Goal: Download file/media

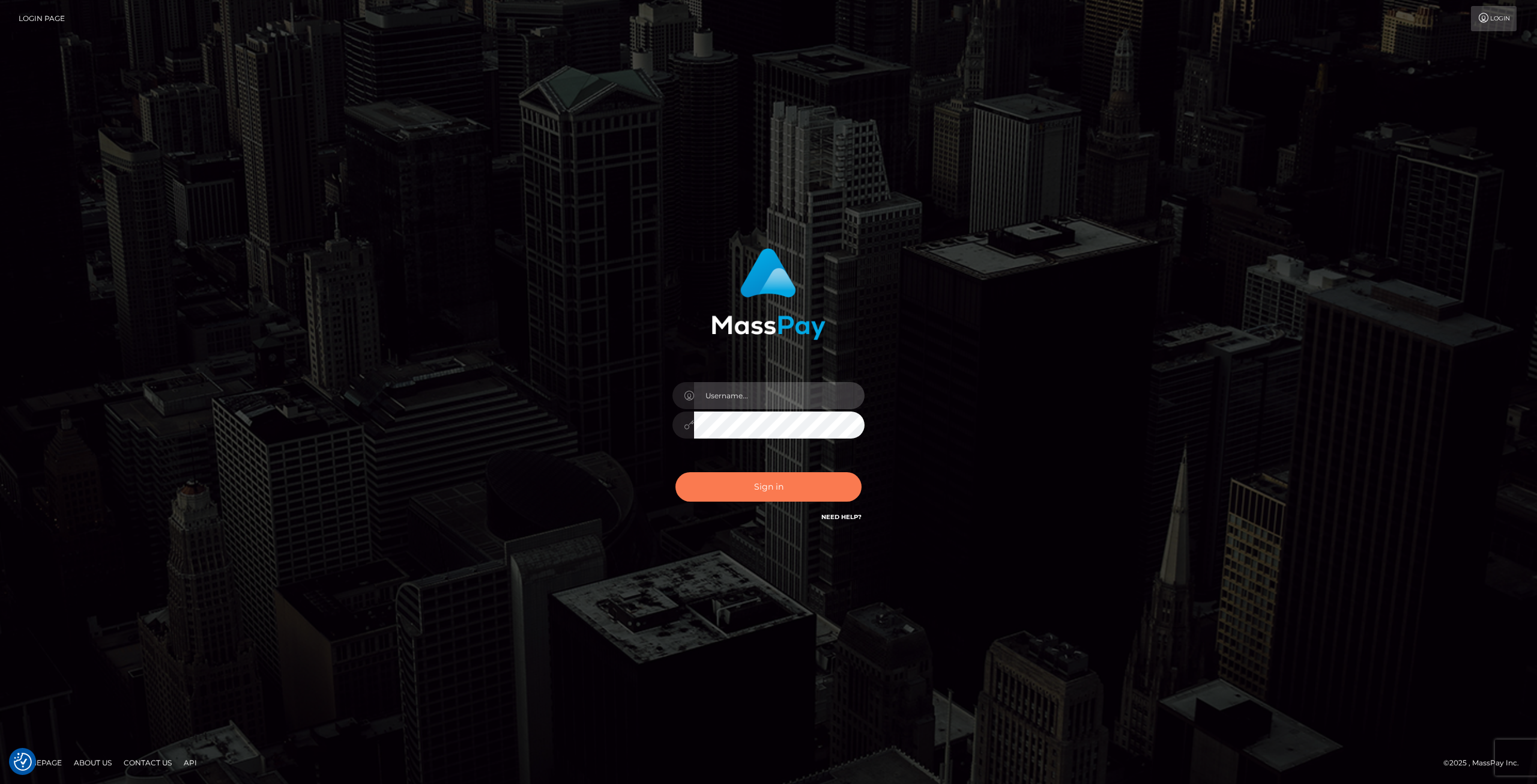
type input "Klaudia Peczynska"
click at [803, 490] on button "Sign in" at bounding box center [768, 487] width 186 height 29
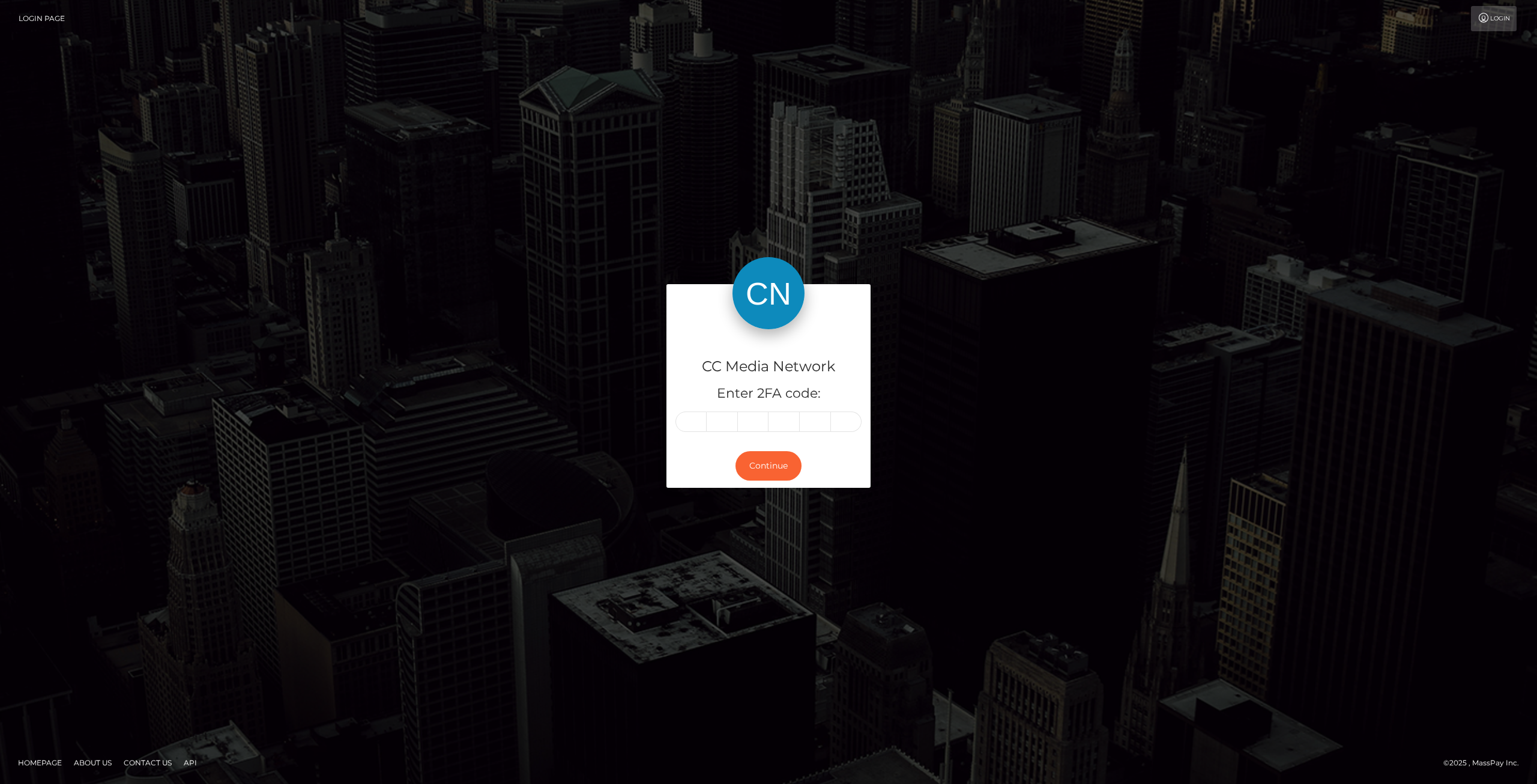
click at [696, 421] on input "text" at bounding box center [691, 421] width 31 height 20
type input "4"
type input "1"
type input "3"
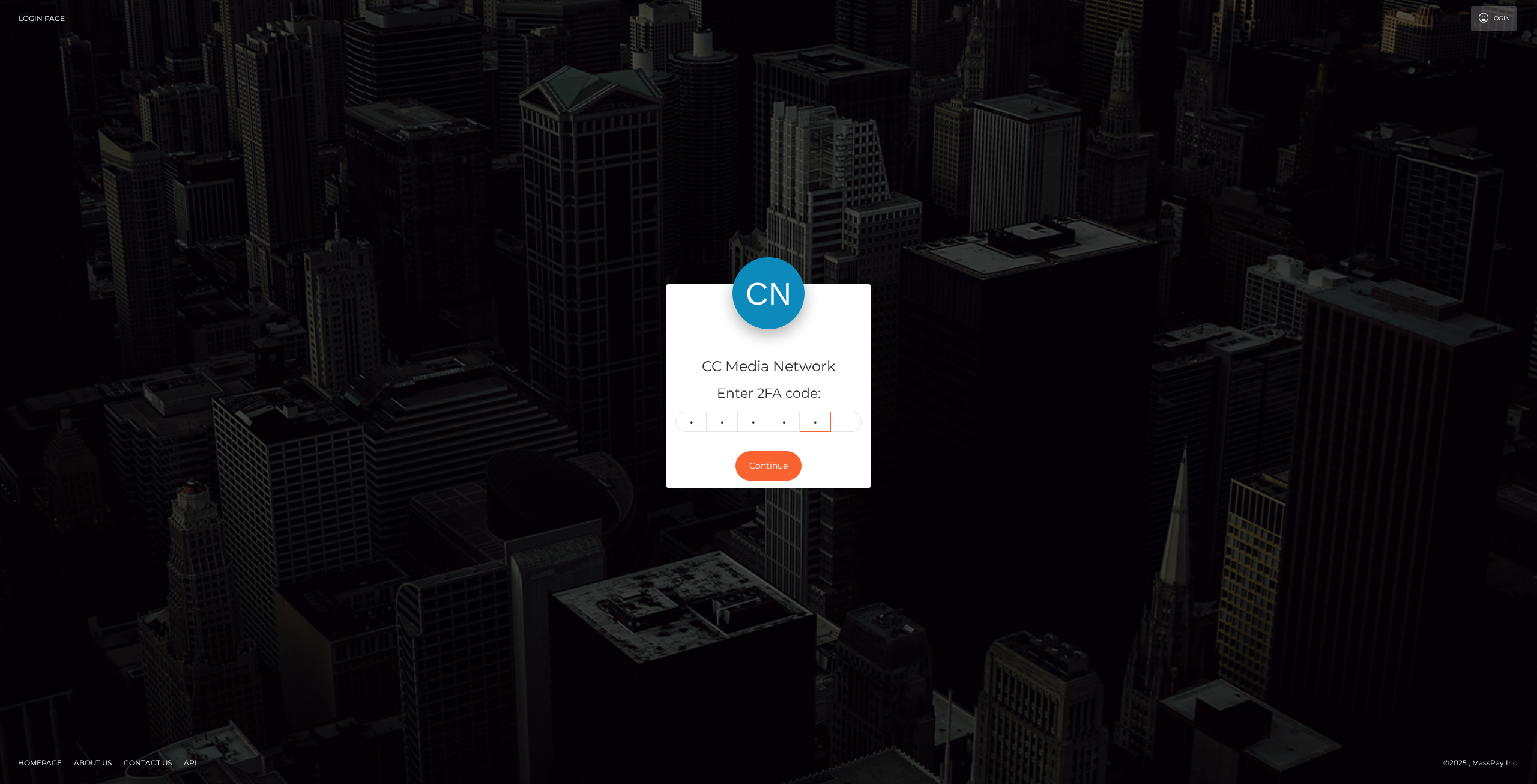
type input "7"
type input "0"
click at [790, 469] on button "Continue" at bounding box center [768, 466] width 66 height 29
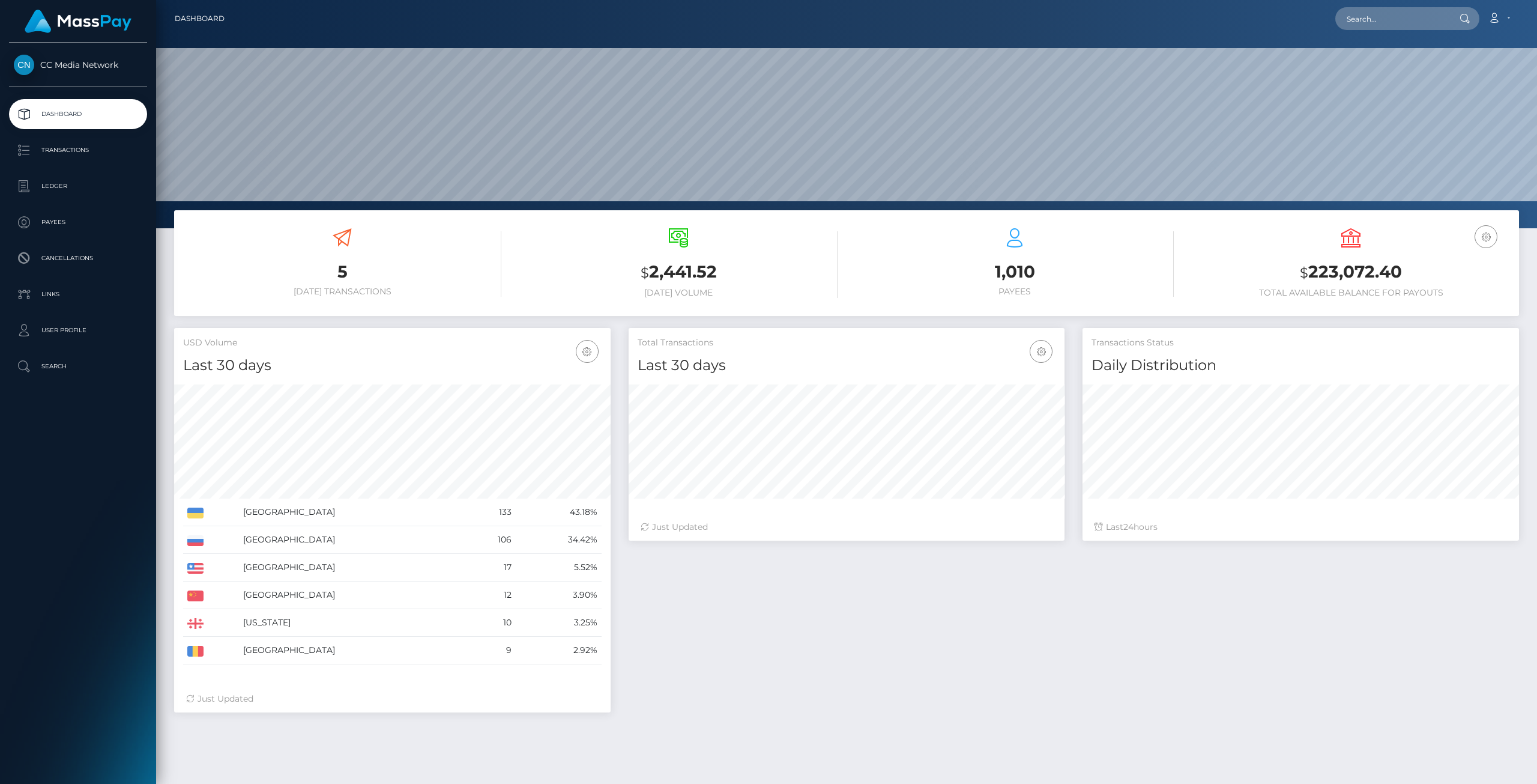
scroll to position [213, 436]
click at [68, 155] on p "Transactions" at bounding box center [78, 150] width 129 height 18
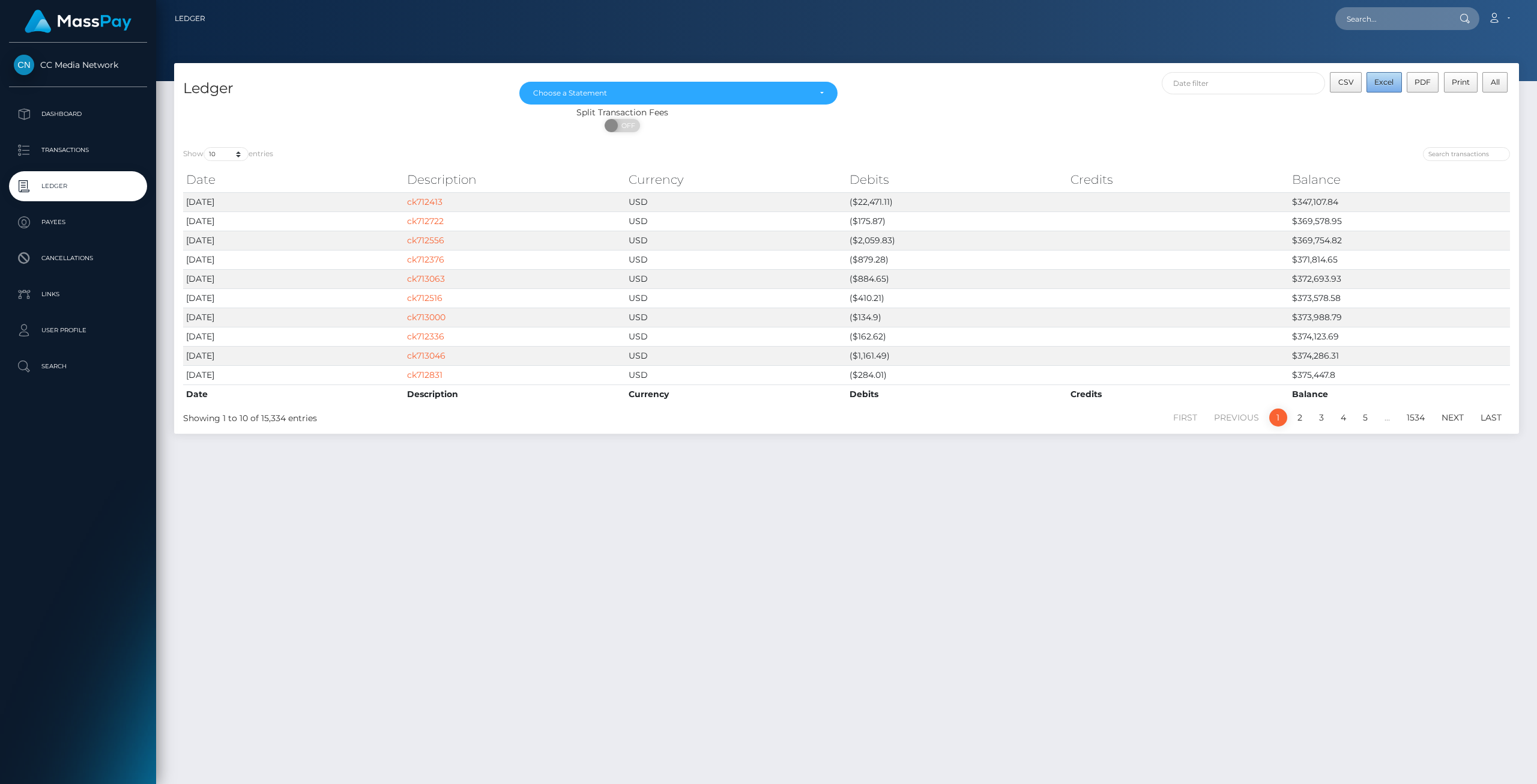
click at [1369, 88] on button "Excel" at bounding box center [1385, 82] width 36 height 20
click at [1174, 30] on div "Loading... Loading... Account Edit Profile Logout" at bounding box center [866, 19] width 1303 height 25
click at [1205, 79] on input "text" at bounding box center [1244, 83] width 164 height 23
click at [1438, 105] on th at bounding box center [1441, 113] width 19 height 16
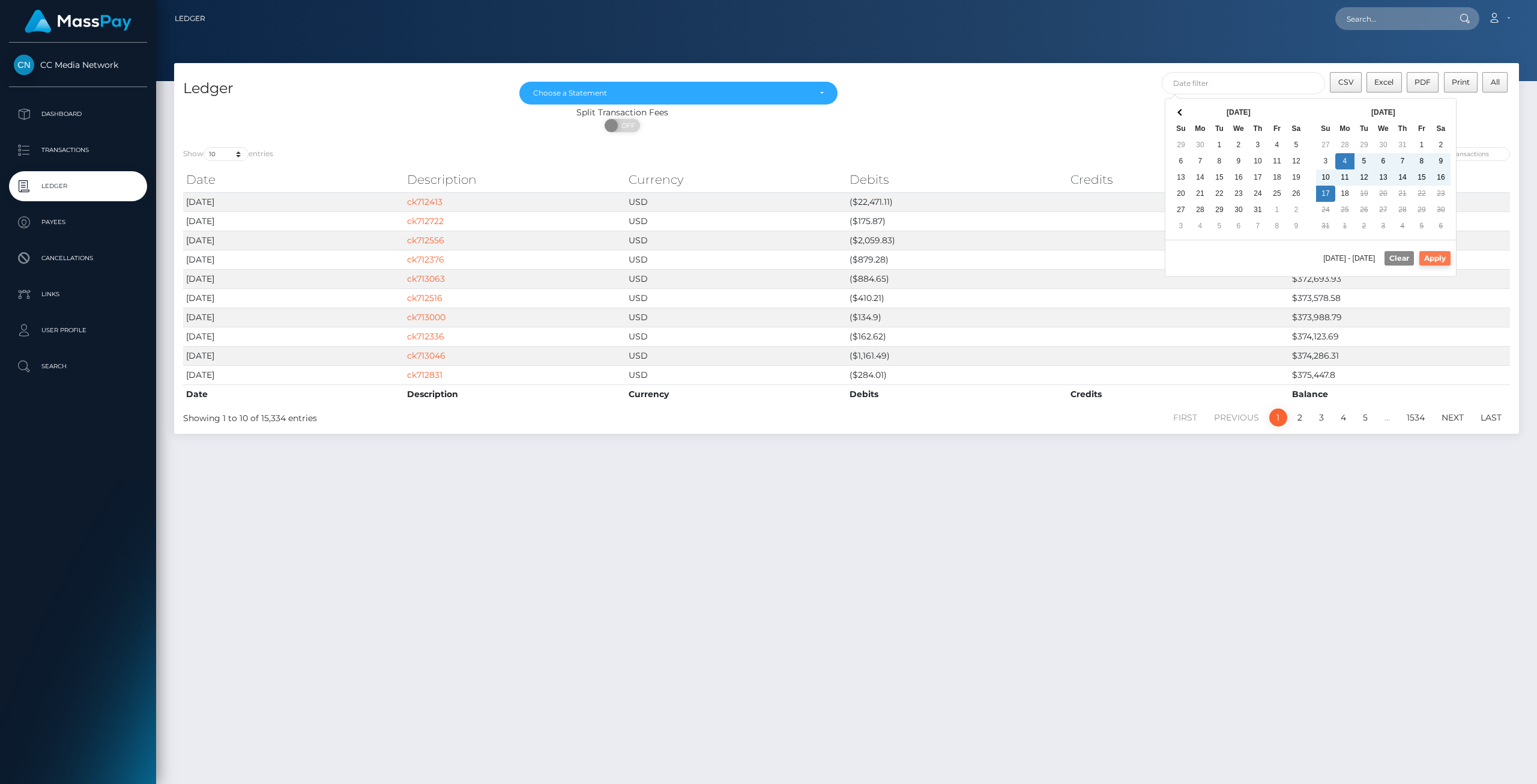
click at [1443, 255] on button "Apply" at bounding box center [1435, 258] width 31 height 15
type input "08/04/2025 - 08/17/2025"
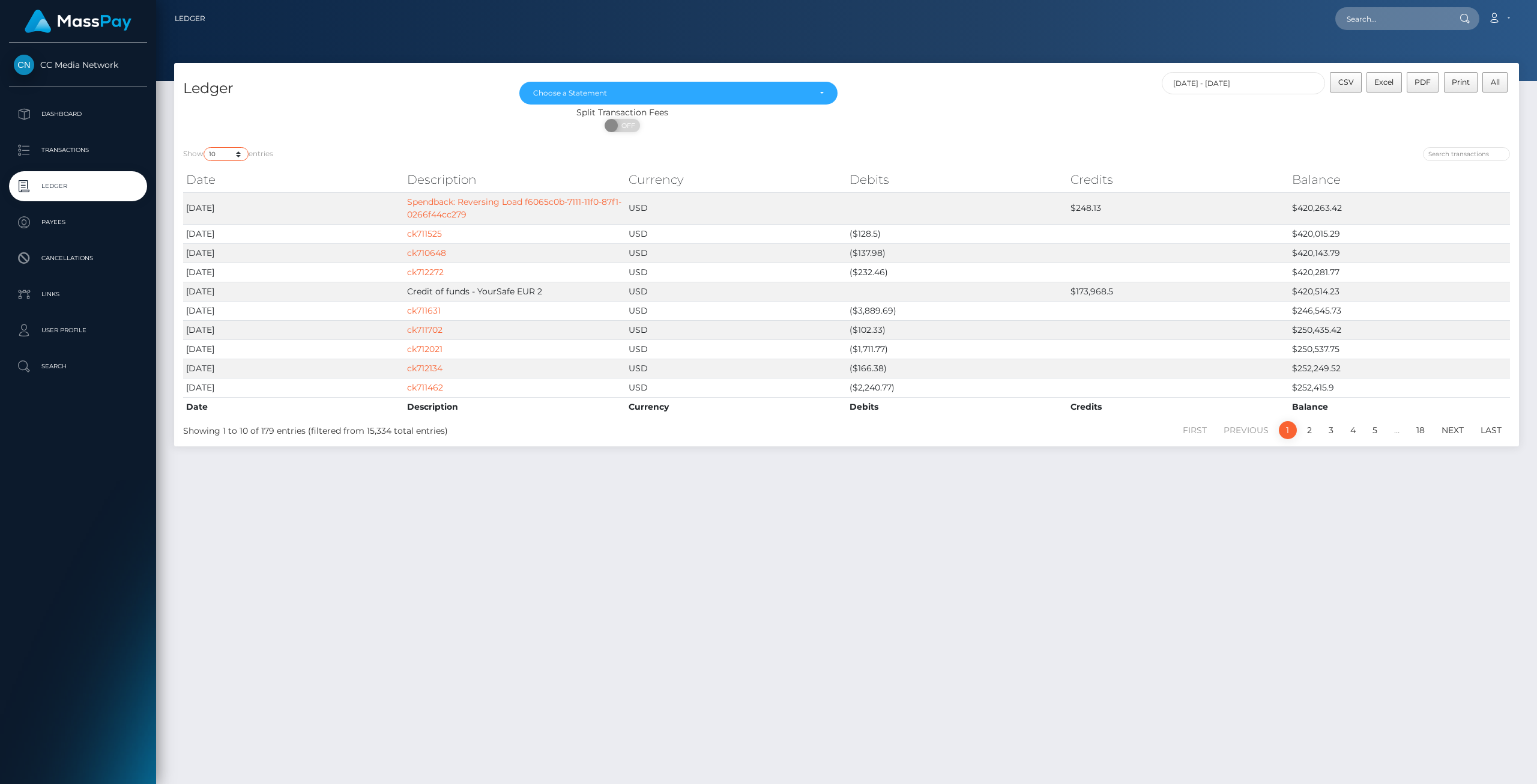
click at [239, 152] on select "10 25 50 100 250" at bounding box center [226, 154] width 45 height 14
select select "250"
click at [205, 147] on select "10 25 50 100 250" at bounding box center [226, 154] width 45 height 14
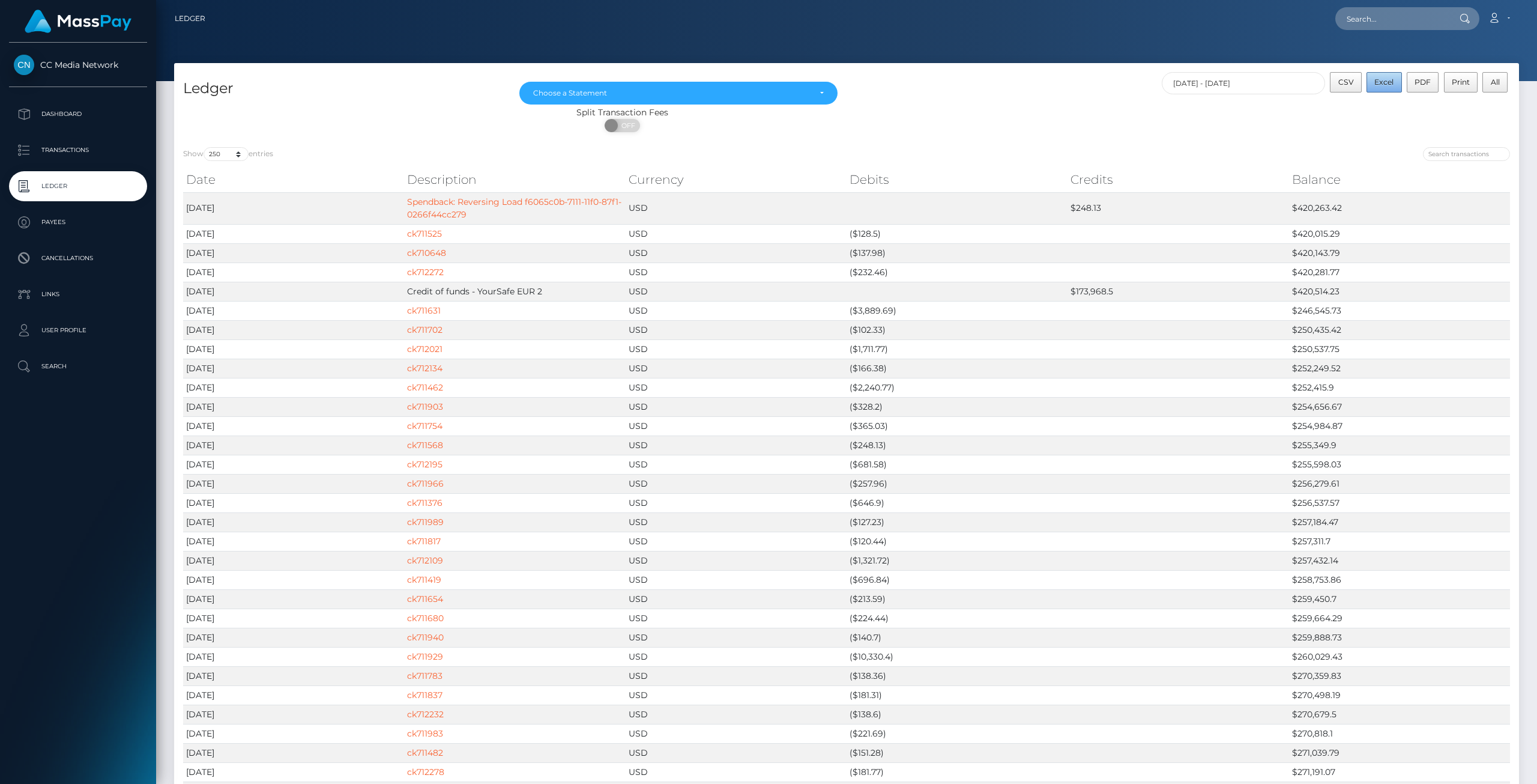
click at [1389, 85] on span "Excel" at bounding box center [1384, 82] width 19 height 9
click at [1423, 82] on span "PDF" at bounding box center [1423, 82] width 16 height 9
